Goal: Information Seeking & Learning: Learn about a topic

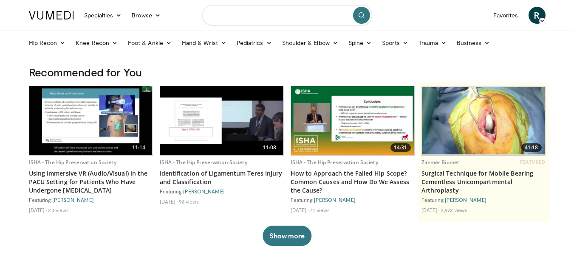
click at [246, 19] on input "Search topics, interventions" at bounding box center [287, 15] width 170 height 20
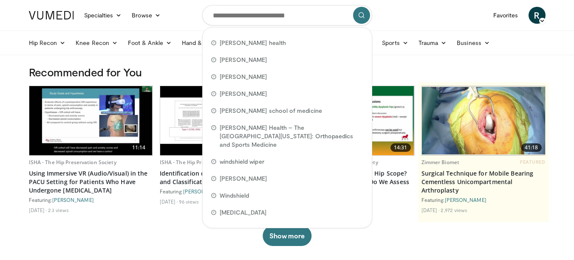
click at [257, 44] on span "Sanford health" at bounding box center [253, 43] width 66 height 8
type input "**********"
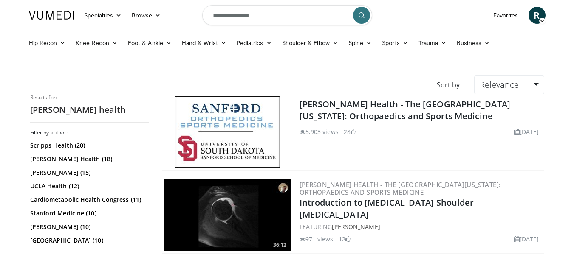
click at [329, 106] on link "[PERSON_NAME] Health - The [GEOGRAPHIC_DATA][US_STATE]: Orthopaedics and Sports…" at bounding box center [405, 110] width 211 height 23
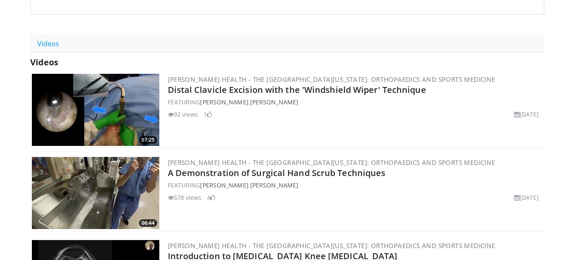
scroll to position [233, 0]
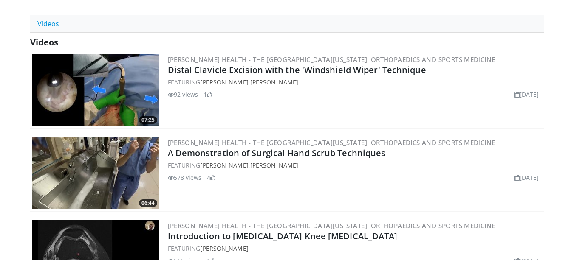
click at [291, 76] on link "Distal Clavicle Excision with the 'Windshield Wiper' Technique" at bounding box center [297, 69] width 258 height 11
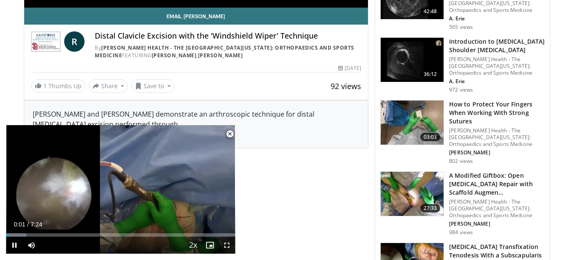
scroll to position [470, 0]
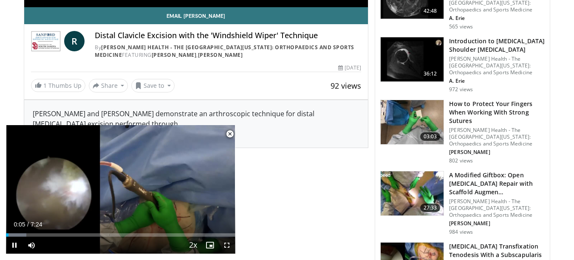
click at [231, 134] on span "Video Player" at bounding box center [229, 134] width 17 height 17
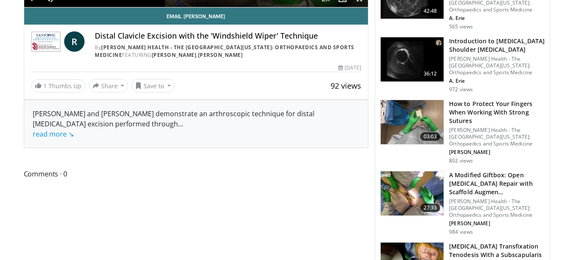
click at [63, 135] on link "read more ↘" at bounding box center [53, 134] width 41 height 9
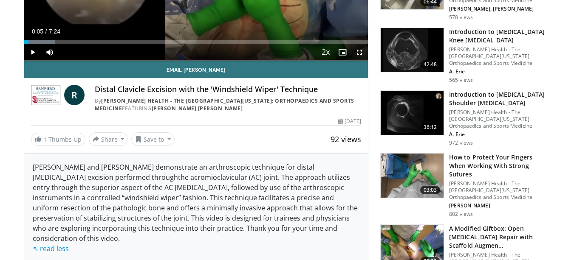
scroll to position [415, 0]
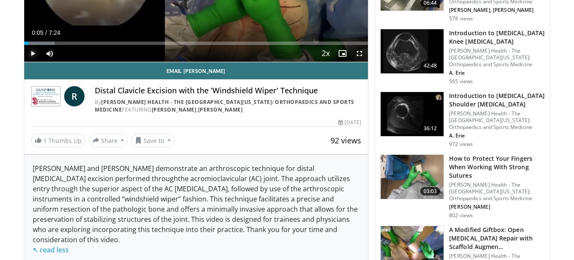
click at [26, 53] on span "Video Player" at bounding box center [32, 53] width 17 height 17
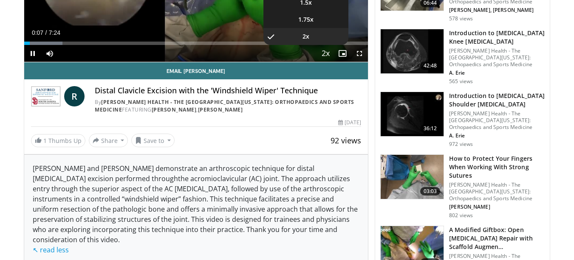
click at [323, 53] on span "Video Player" at bounding box center [326, 53] width 12 height 17
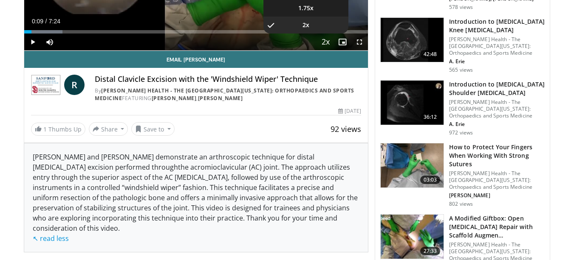
scroll to position [427, 0]
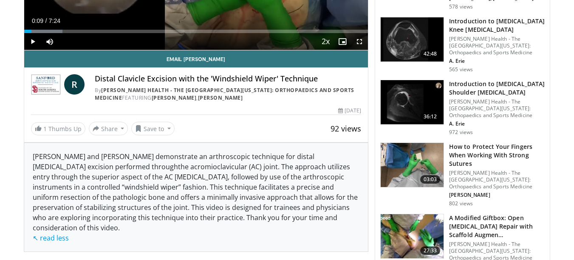
click at [231, 17] on div "Current Time 0:09 / Duration 7:24" at bounding box center [196, 21] width 344 height 8
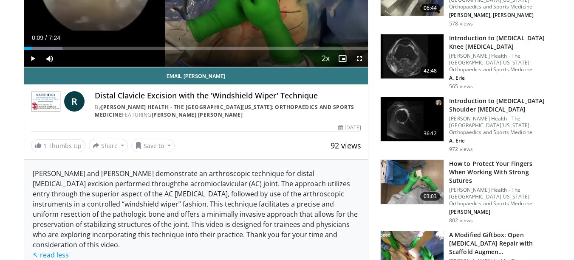
scroll to position [408, 0]
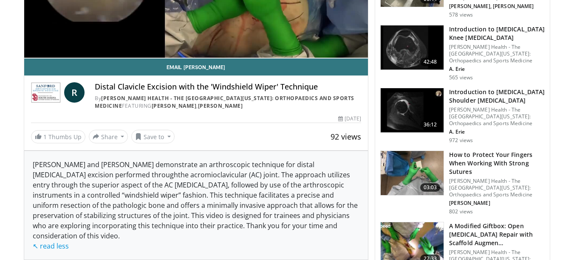
scroll to position [419, 0]
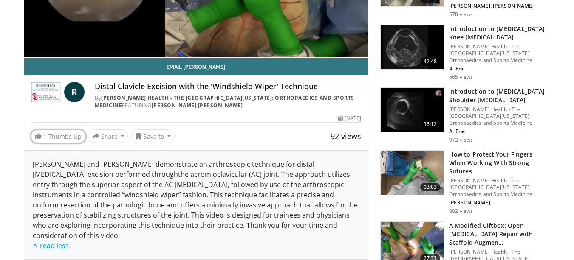
click at [66, 139] on link "1 Thumbs Up" at bounding box center [58, 136] width 54 height 13
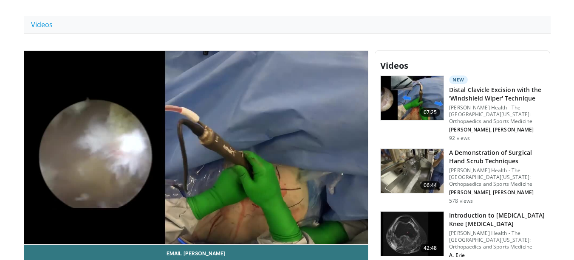
scroll to position [232, 0]
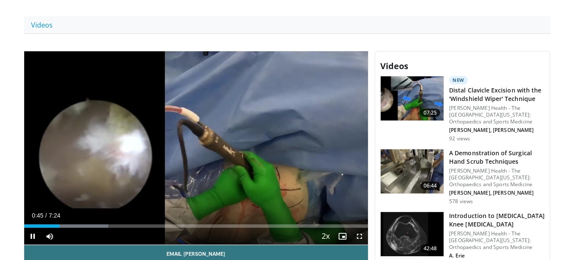
click at [219, 225] on div "Loaded : 24.55% 0:45 4:11" at bounding box center [196, 226] width 344 height 3
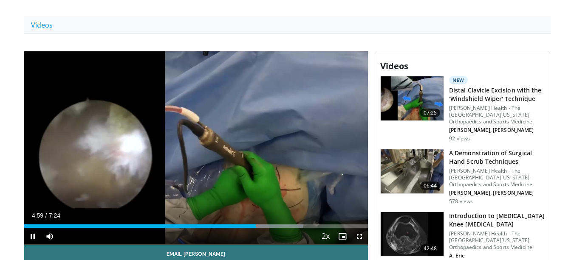
click at [314, 226] on div "Loaded : 81.13% 4:59 6:13" at bounding box center [196, 226] width 344 height 3
click at [342, 225] on div "Progress Bar" at bounding box center [338, 226] width 54 height 3
click at [336, 226] on div "6:53" at bounding box center [184, 226] width 320 height 3
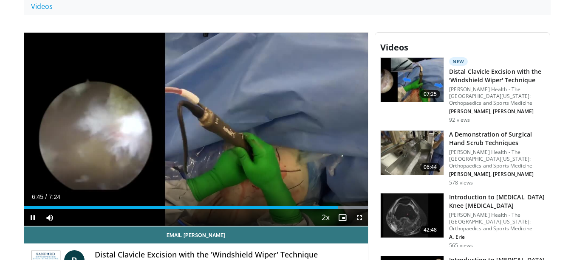
scroll to position [251, 0]
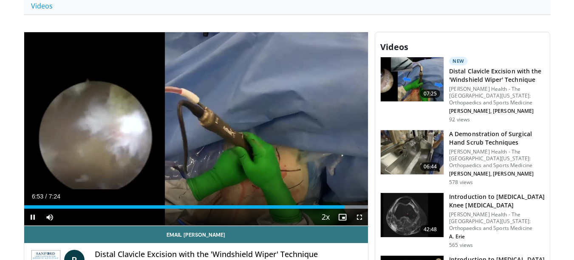
click at [104, 131] on icon "Video Player" at bounding box center [101, 129] width 24 height 24
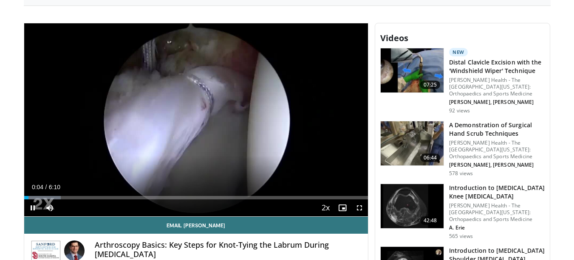
scroll to position [260, 0]
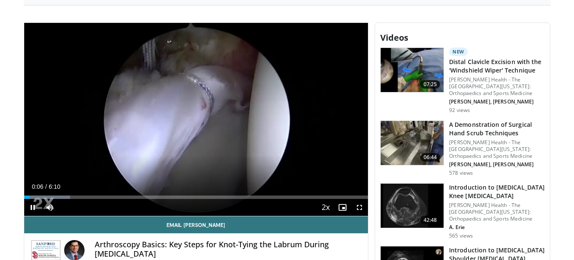
click at [192, 122] on icon "Video Player" at bounding box center [196, 120] width 24 height 24
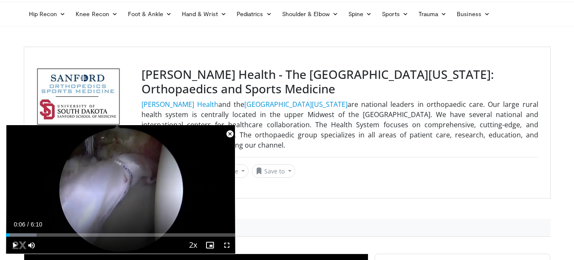
scroll to position [0, 0]
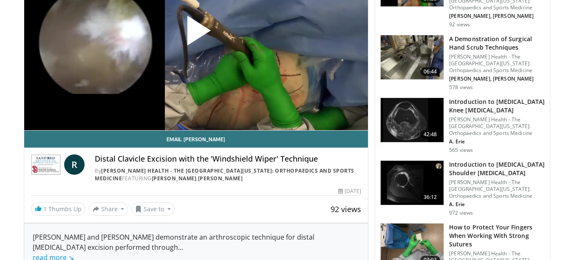
scroll to position [347, 0]
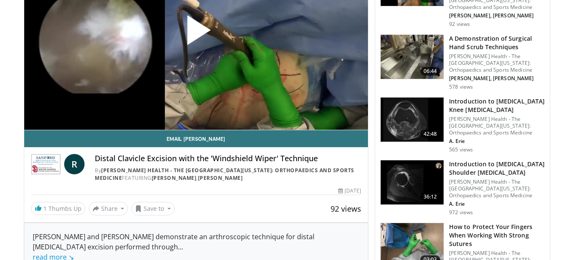
click at [140, 172] on link "[PERSON_NAME] Health - The [GEOGRAPHIC_DATA][US_STATE]: Orthopaedics and Sports…" at bounding box center [225, 174] width 260 height 15
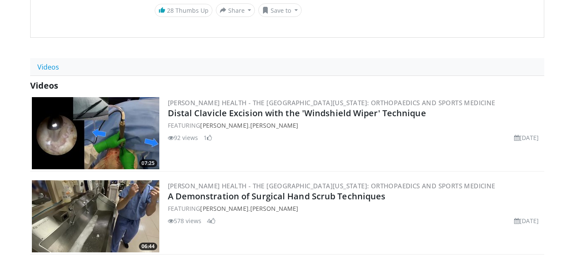
scroll to position [190, 0]
click at [260, 119] on link "Distal Clavicle Excision with the 'Windshield Wiper' Technique" at bounding box center [297, 112] width 258 height 11
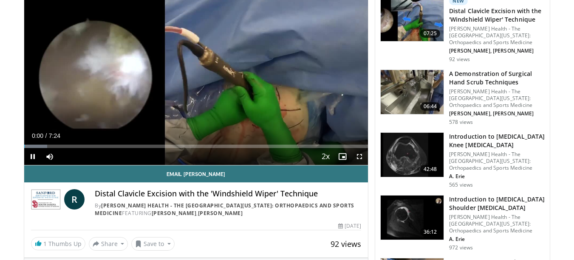
scroll to position [314, 0]
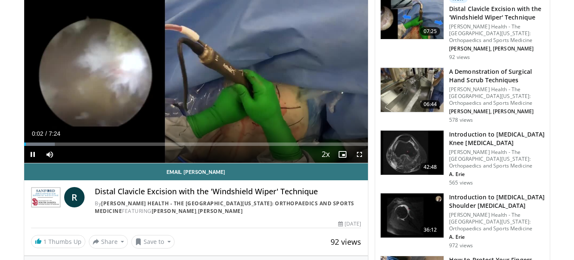
click at [198, 67] on icon "Video Player" at bounding box center [196, 67] width 24 height 24
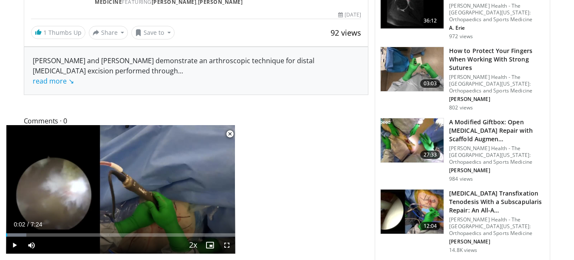
scroll to position [535, 0]
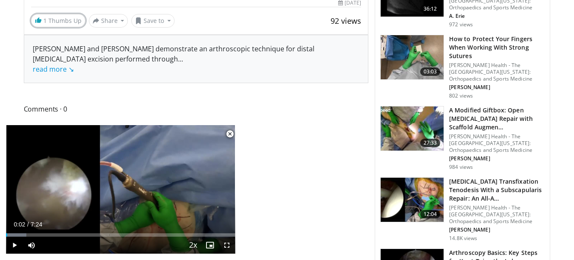
click at [63, 24] on link "1 Thumbs Up" at bounding box center [58, 20] width 54 height 13
click at [61, 23] on link "1 Thumbs Up" at bounding box center [58, 20] width 54 height 13
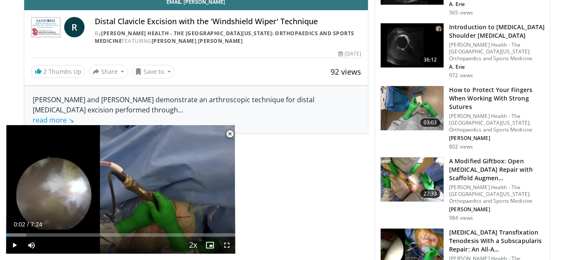
scroll to position [484, 0]
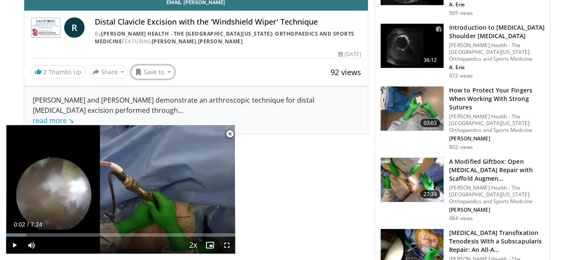
click at [158, 71] on button "Save to" at bounding box center [152, 72] width 43 height 14
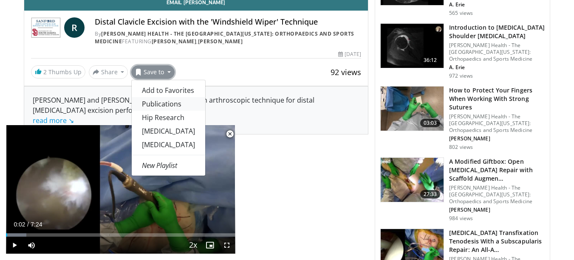
click at [168, 107] on link "Publications" at bounding box center [169, 104] width 74 height 14
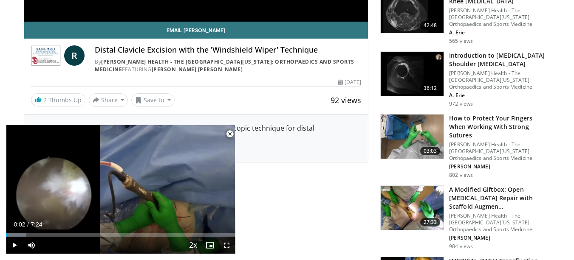
scroll to position [512, 0]
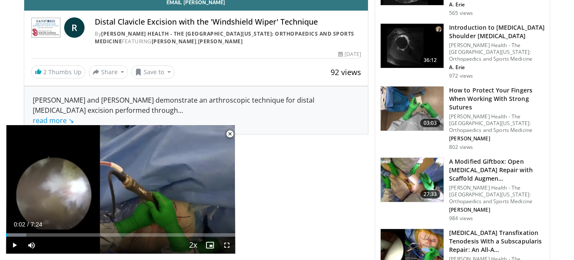
click at [229, 137] on span "Video Player" at bounding box center [229, 134] width 17 height 17
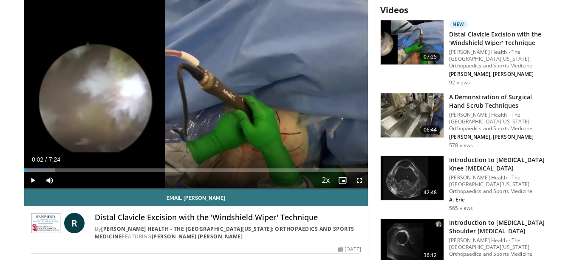
scroll to position [289, 0]
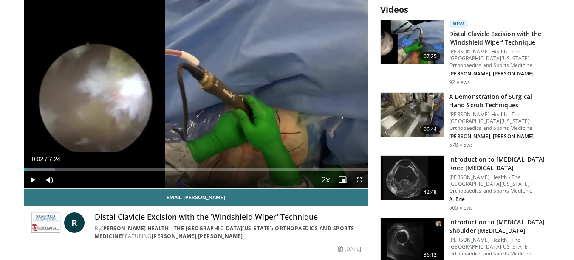
click at [132, 228] on link "[PERSON_NAME] Health - The [GEOGRAPHIC_DATA][US_STATE]: Orthopaedics and Sports…" at bounding box center [225, 232] width 260 height 15
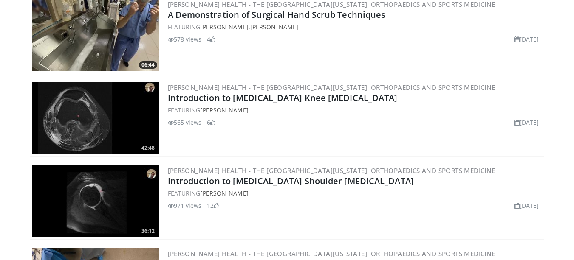
scroll to position [374, 0]
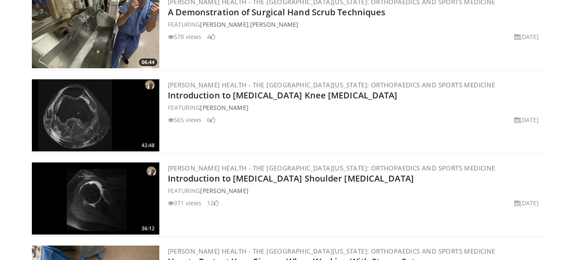
click at [266, 184] on link "Introduction to [MEDICAL_DATA] Shoulder [MEDICAL_DATA]" at bounding box center [291, 178] width 246 height 11
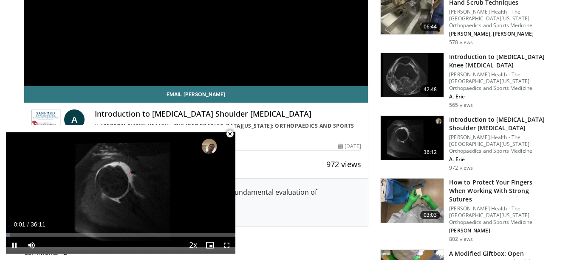
scroll to position [392, 0]
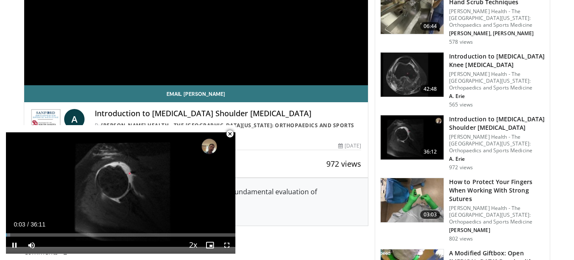
click at [229, 131] on span "Video Player" at bounding box center [229, 134] width 17 height 17
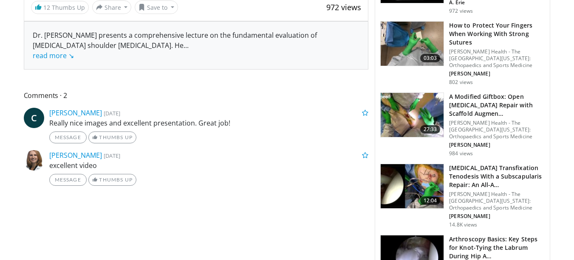
scroll to position [549, 0]
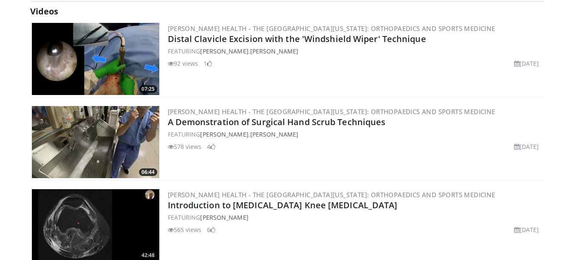
scroll to position [265, 0]
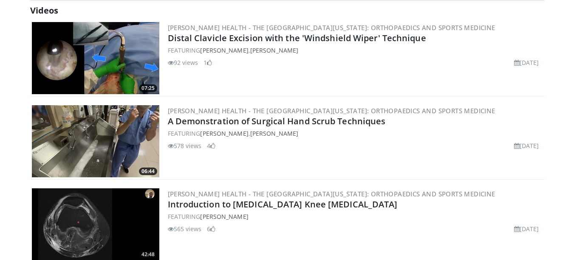
click at [284, 44] on link "Distal Clavicle Excision with the 'Windshield Wiper' Technique" at bounding box center [297, 37] width 258 height 11
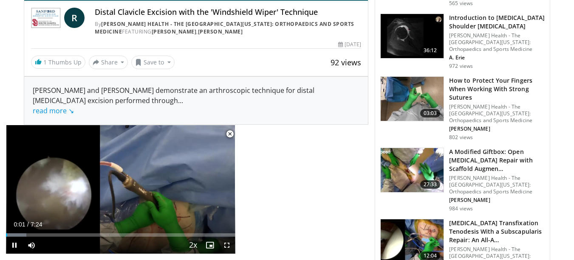
scroll to position [494, 0]
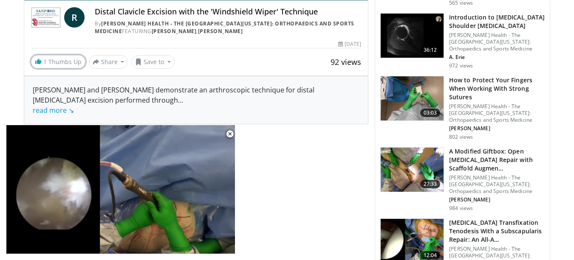
click at [58, 62] on link "1 Thumbs Up" at bounding box center [58, 61] width 54 height 13
click at [70, 63] on link "1 Thumbs Up" at bounding box center [58, 61] width 54 height 13
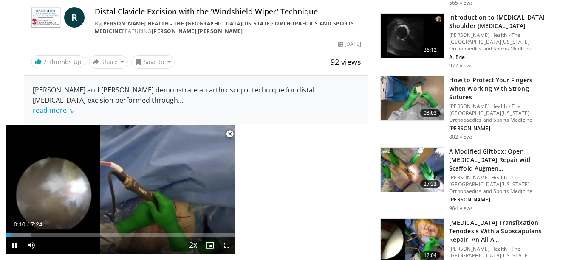
click at [230, 133] on span "Video Player" at bounding box center [229, 134] width 17 height 17
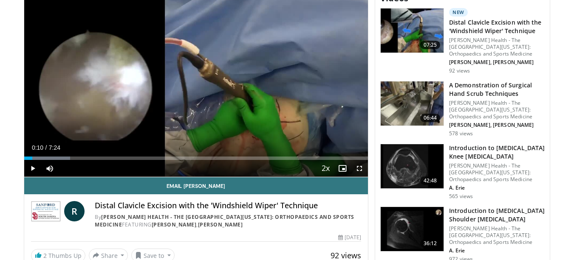
scroll to position [325, 0]
